Goal: Check status: Check status

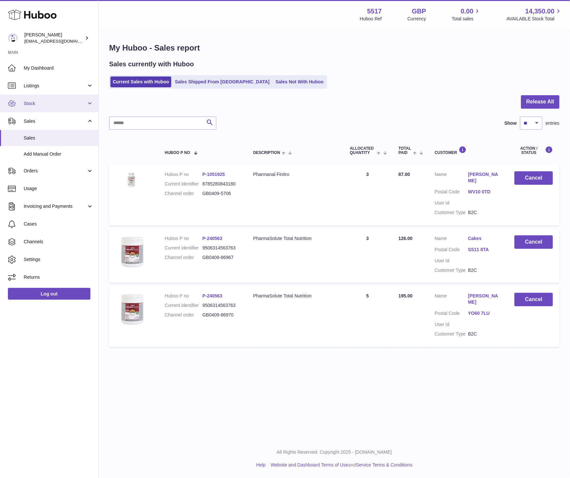
click at [25, 103] on span "Stock" at bounding box center [55, 104] width 63 height 6
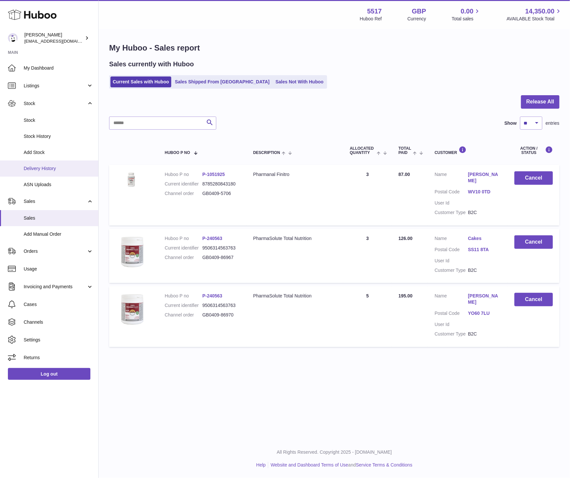
click at [46, 173] on link "Delivery History" at bounding box center [49, 169] width 98 height 16
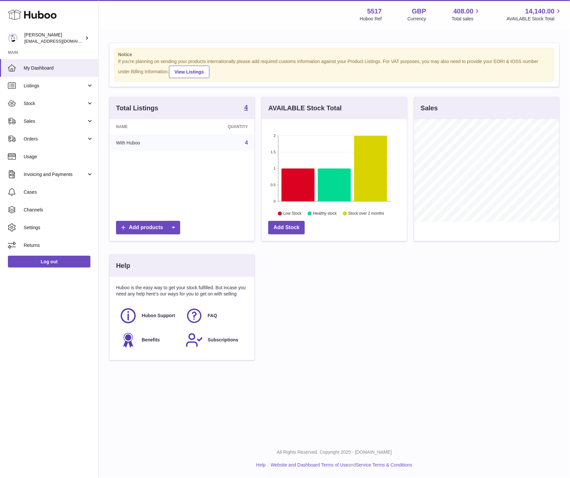
scroll to position [103, 145]
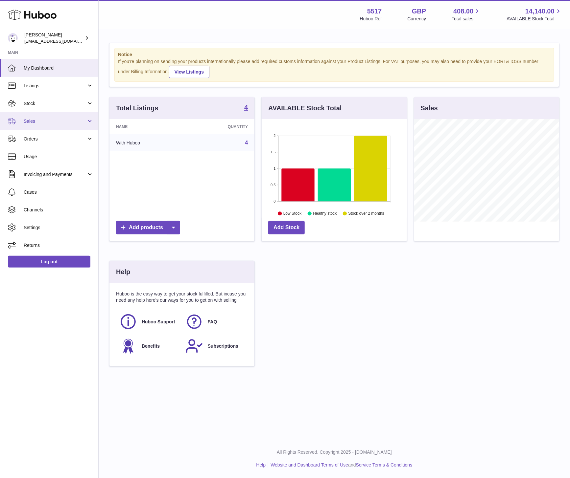
click at [51, 123] on span "Sales" at bounding box center [55, 121] width 63 height 6
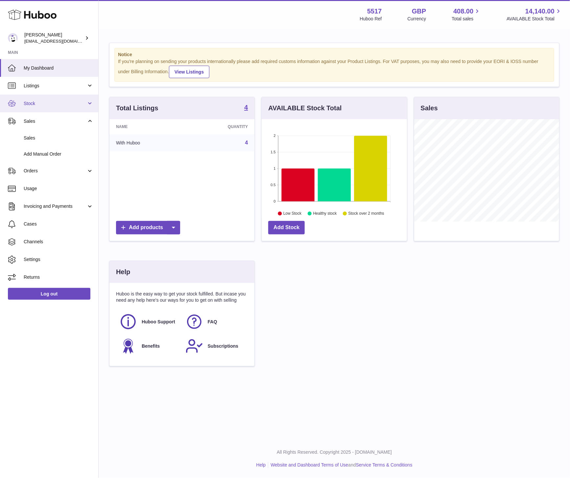
click at [46, 106] on span "Stock" at bounding box center [55, 104] width 63 height 6
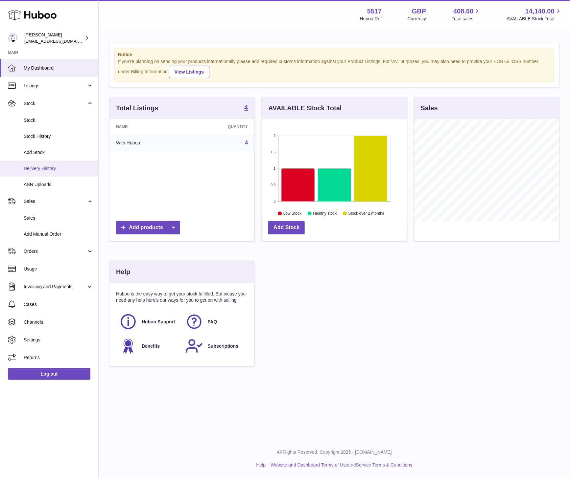
click at [34, 169] on span "Delivery History" at bounding box center [59, 169] width 70 height 6
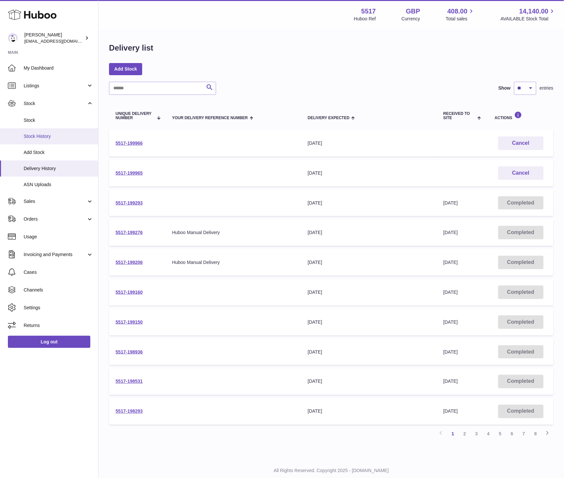
click at [47, 139] on span "Stock History" at bounding box center [59, 136] width 70 height 6
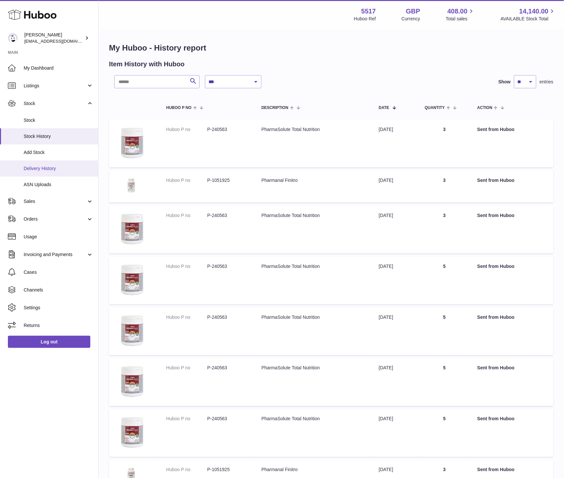
click at [47, 166] on span "Delivery History" at bounding box center [59, 169] width 70 height 6
